Goal: Task Accomplishment & Management: Use online tool/utility

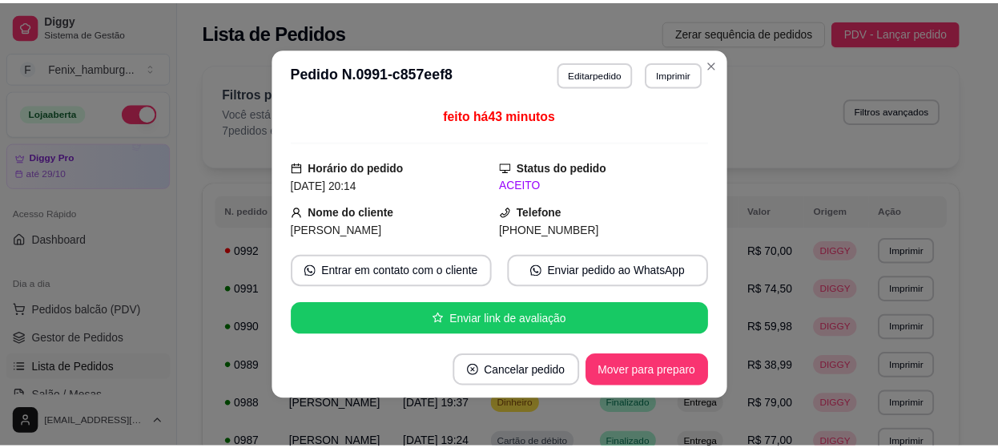
scroll to position [276, 0]
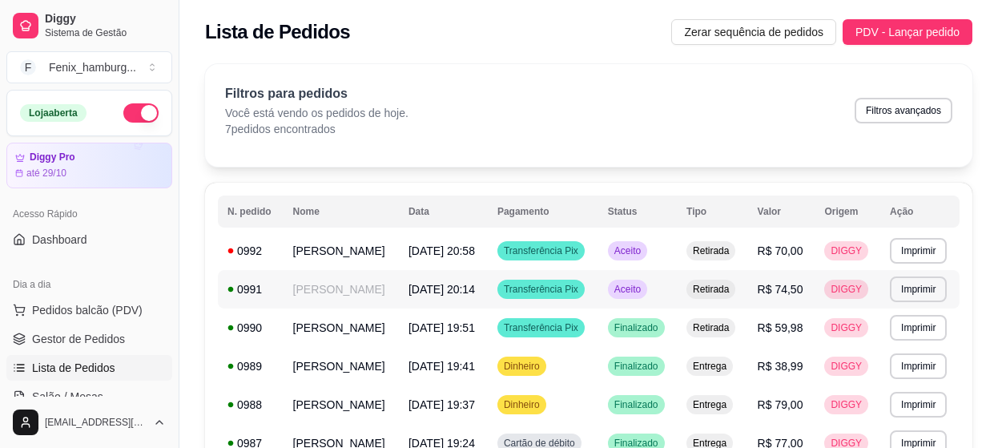
click at [644, 296] on span "Aceito" at bounding box center [627, 289] width 33 height 13
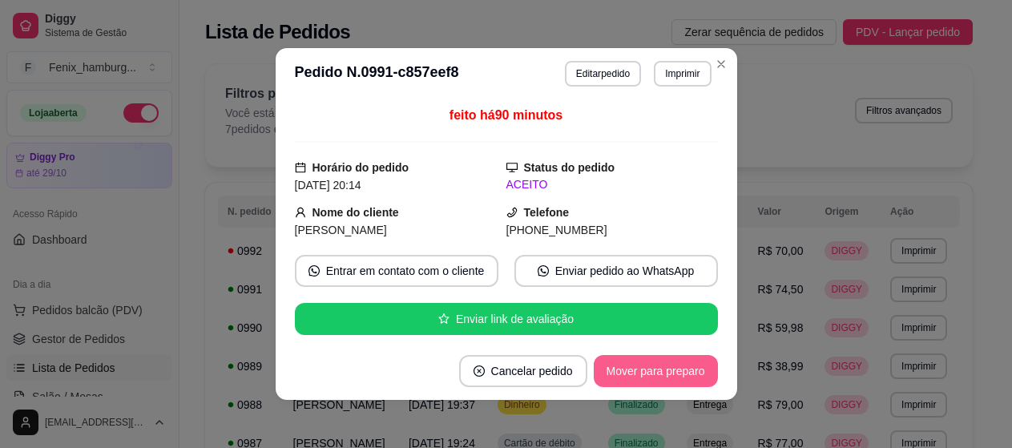
click at [645, 379] on button "Mover para preparo" at bounding box center [656, 371] width 124 height 32
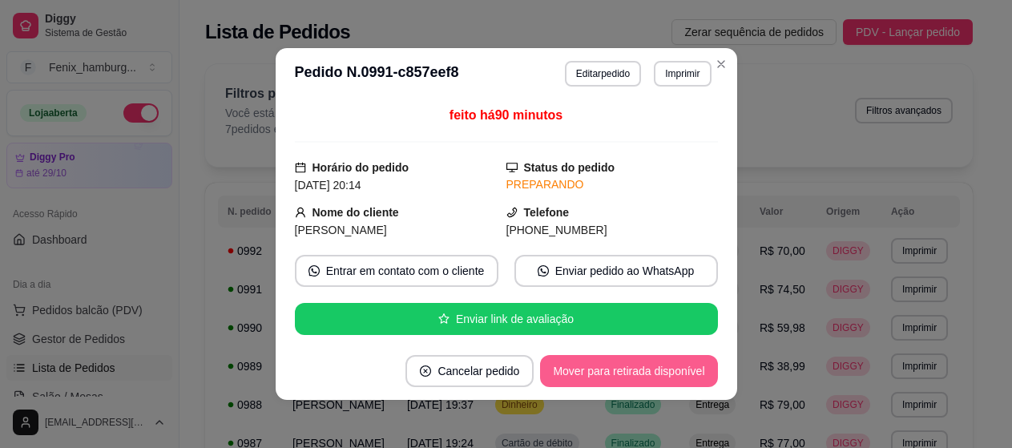
click at [644, 379] on button "Mover para retirada disponível" at bounding box center [628, 371] width 177 height 32
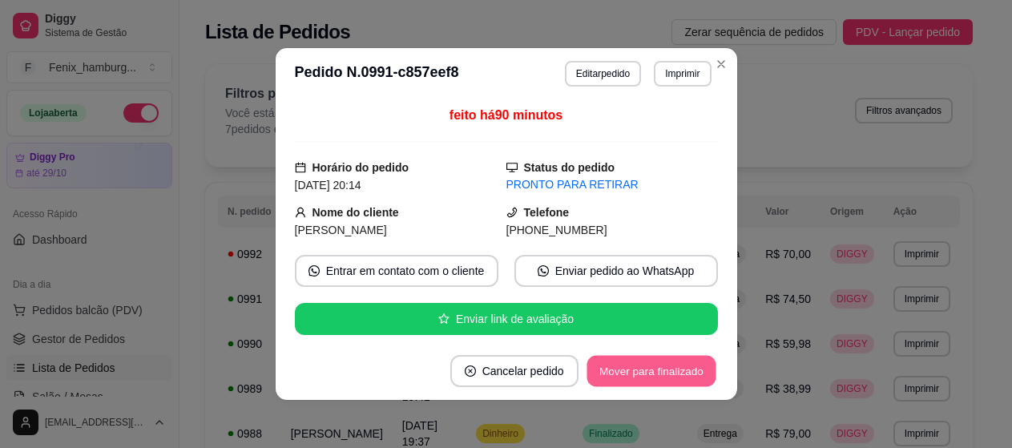
click at [644, 379] on button "Mover para finalizado" at bounding box center [651, 371] width 129 height 31
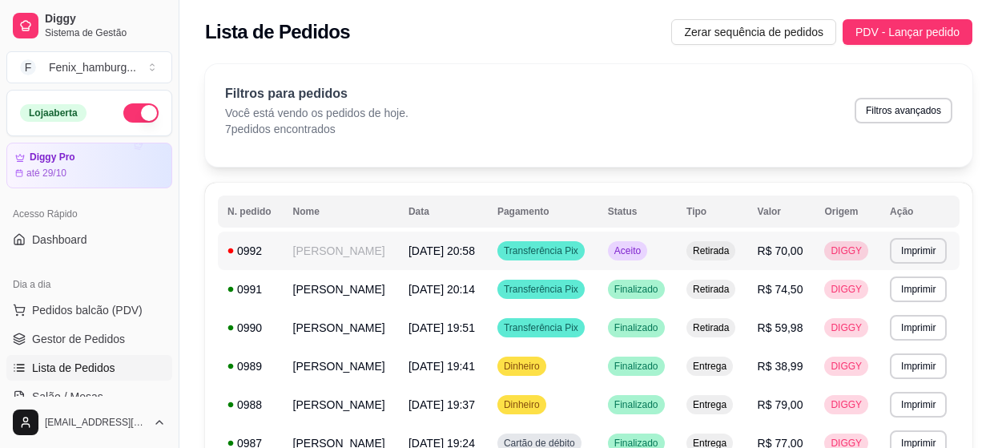
click at [644, 257] on span "Aceito" at bounding box center [627, 250] width 33 height 13
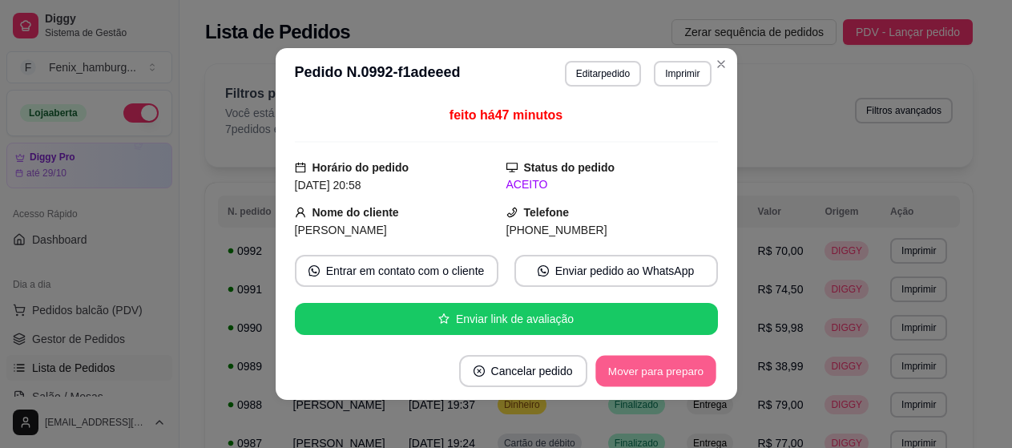
click at [662, 375] on button "Mover para preparo" at bounding box center [655, 371] width 120 height 31
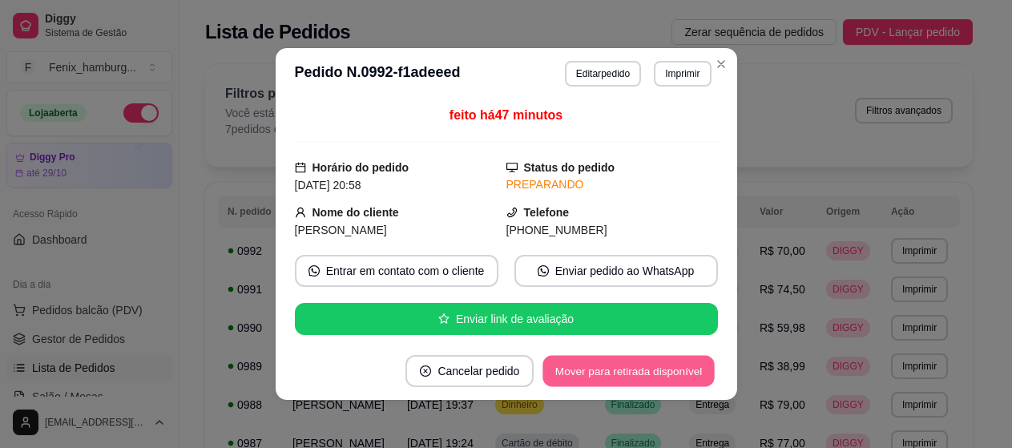
click at [656, 373] on button "Mover para retirada disponível" at bounding box center [628, 371] width 171 height 31
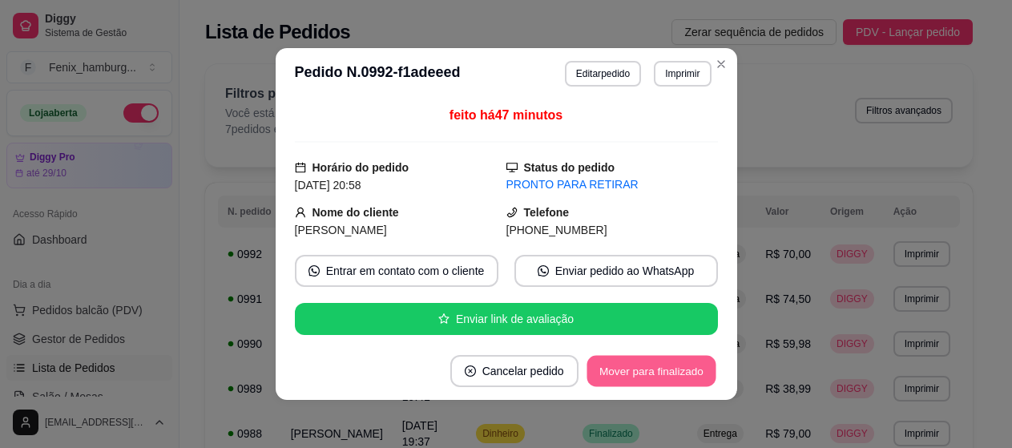
click at [672, 375] on button "Mover para finalizado" at bounding box center [651, 371] width 129 height 31
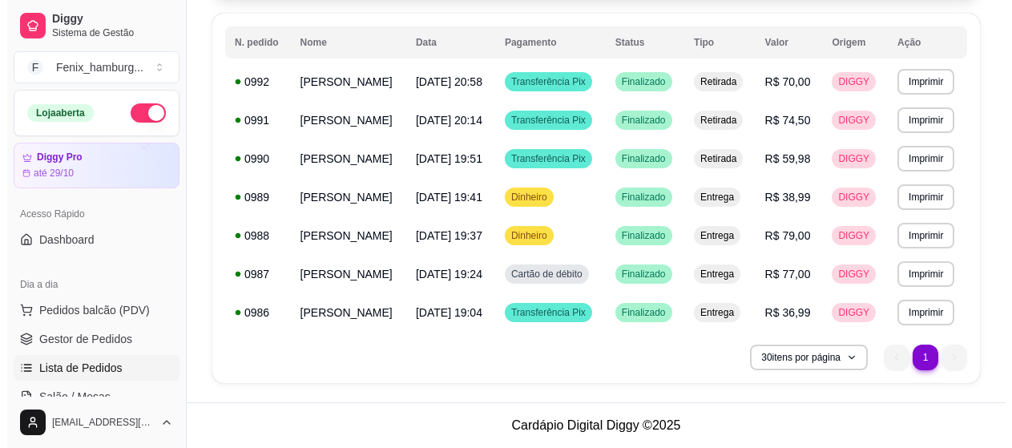
scroll to position [195, 0]
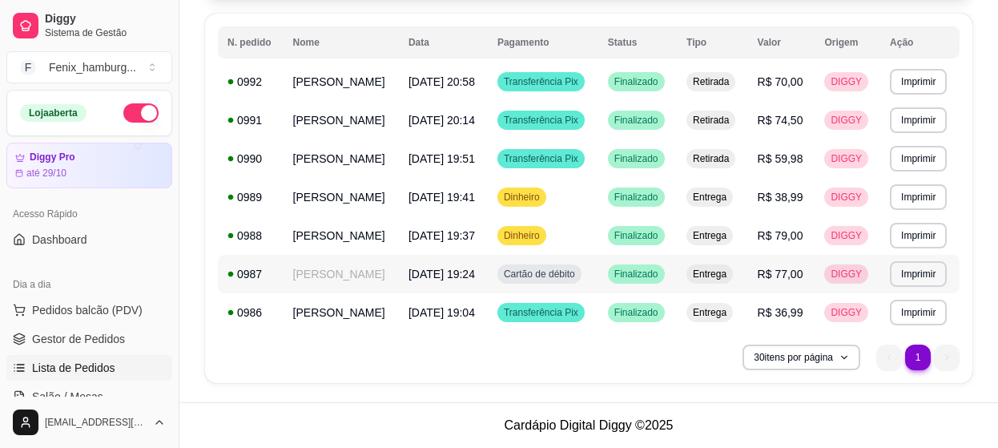
click at [724, 276] on div "Entrega" at bounding box center [710, 273] width 46 height 19
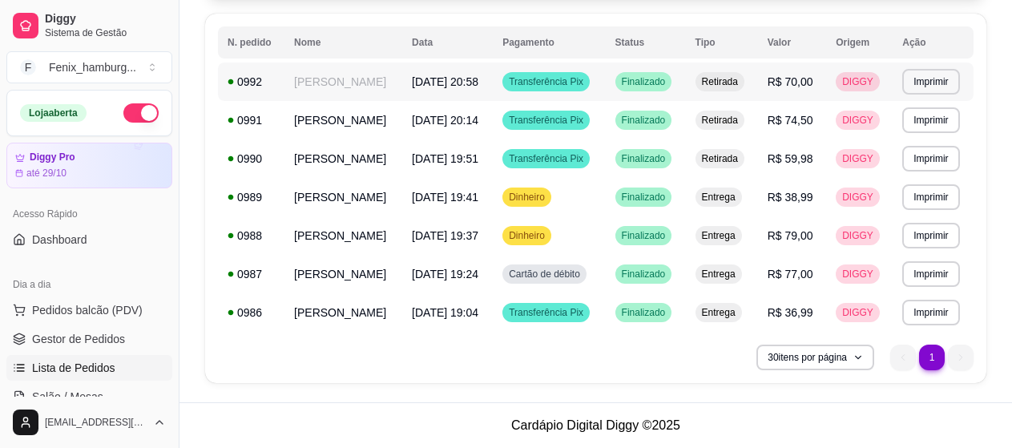
scroll to position [169, 0]
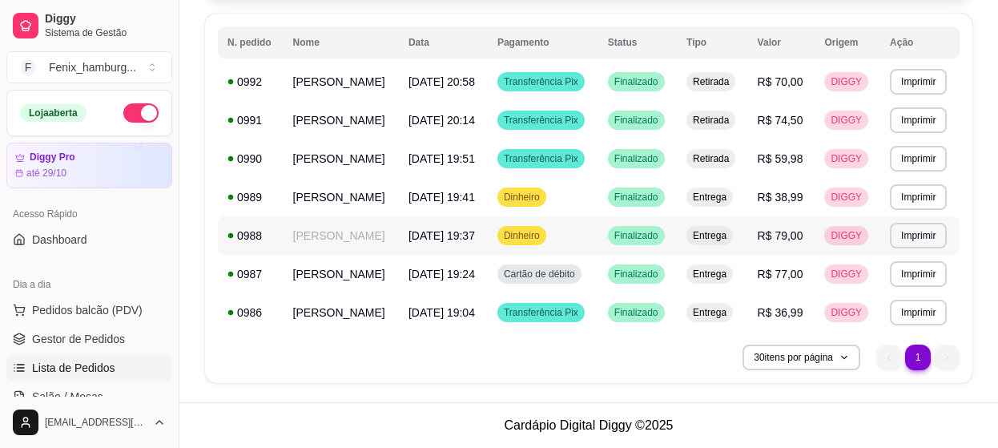
click at [724, 242] on span "Entrega" at bounding box center [710, 235] width 40 height 13
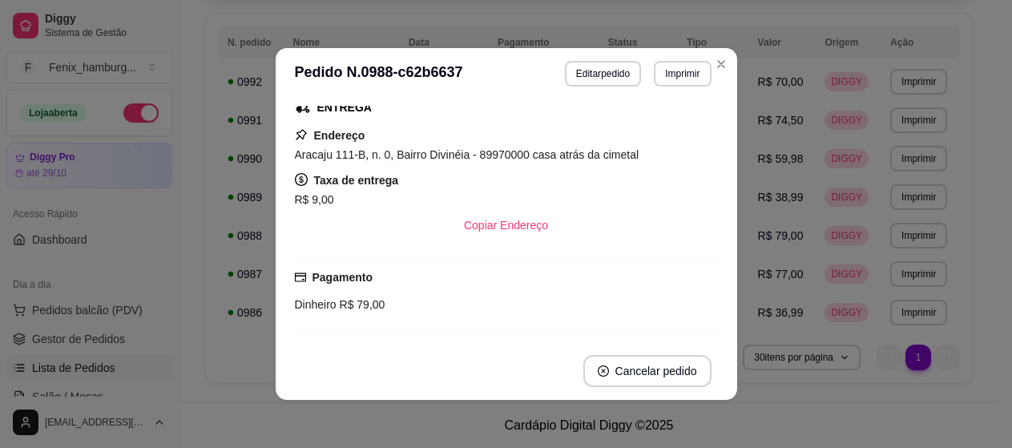
scroll to position [229, 0]
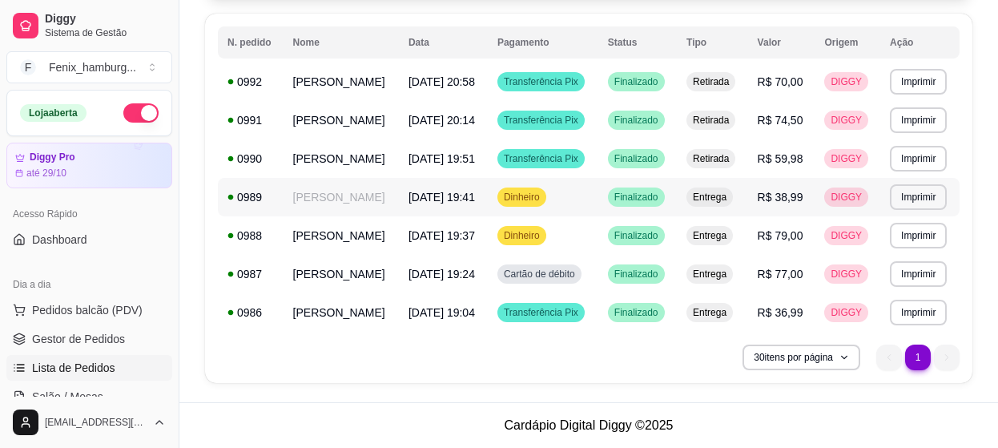
click at [720, 204] on span "Entrega" at bounding box center [710, 197] width 40 height 13
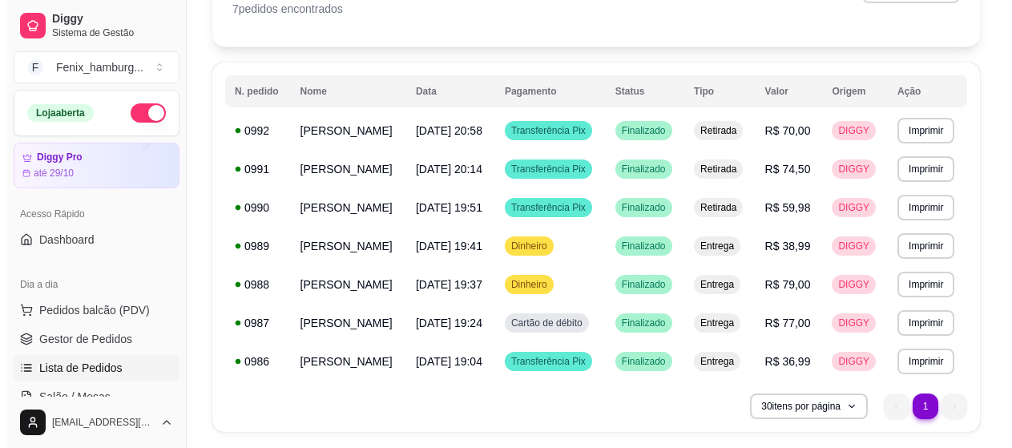
scroll to position [119, 0]
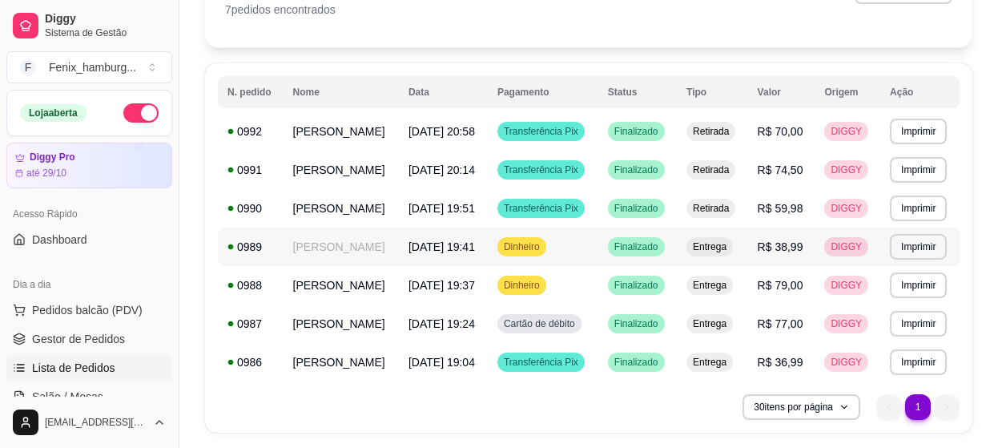
click at [711, 253] on span "Entrega" at bounding box center [710, 246] width 40 height 13
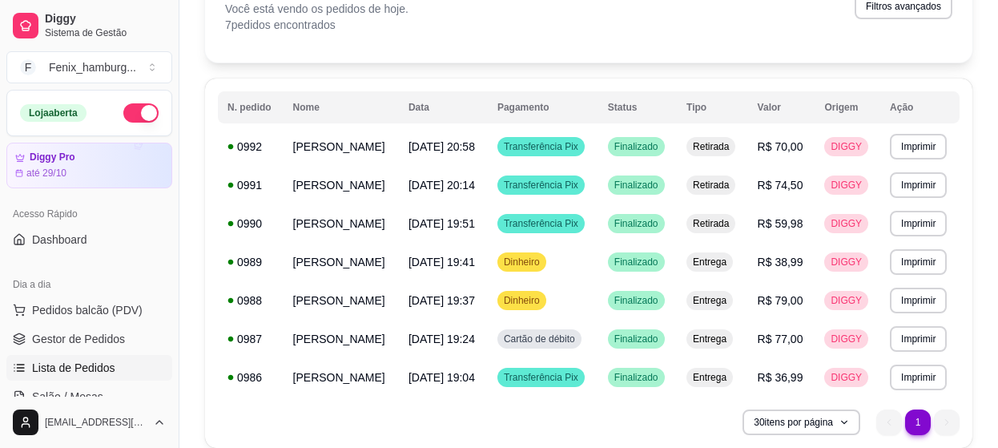
scroll to position [87, 0]
